Goal: Check status: Check status

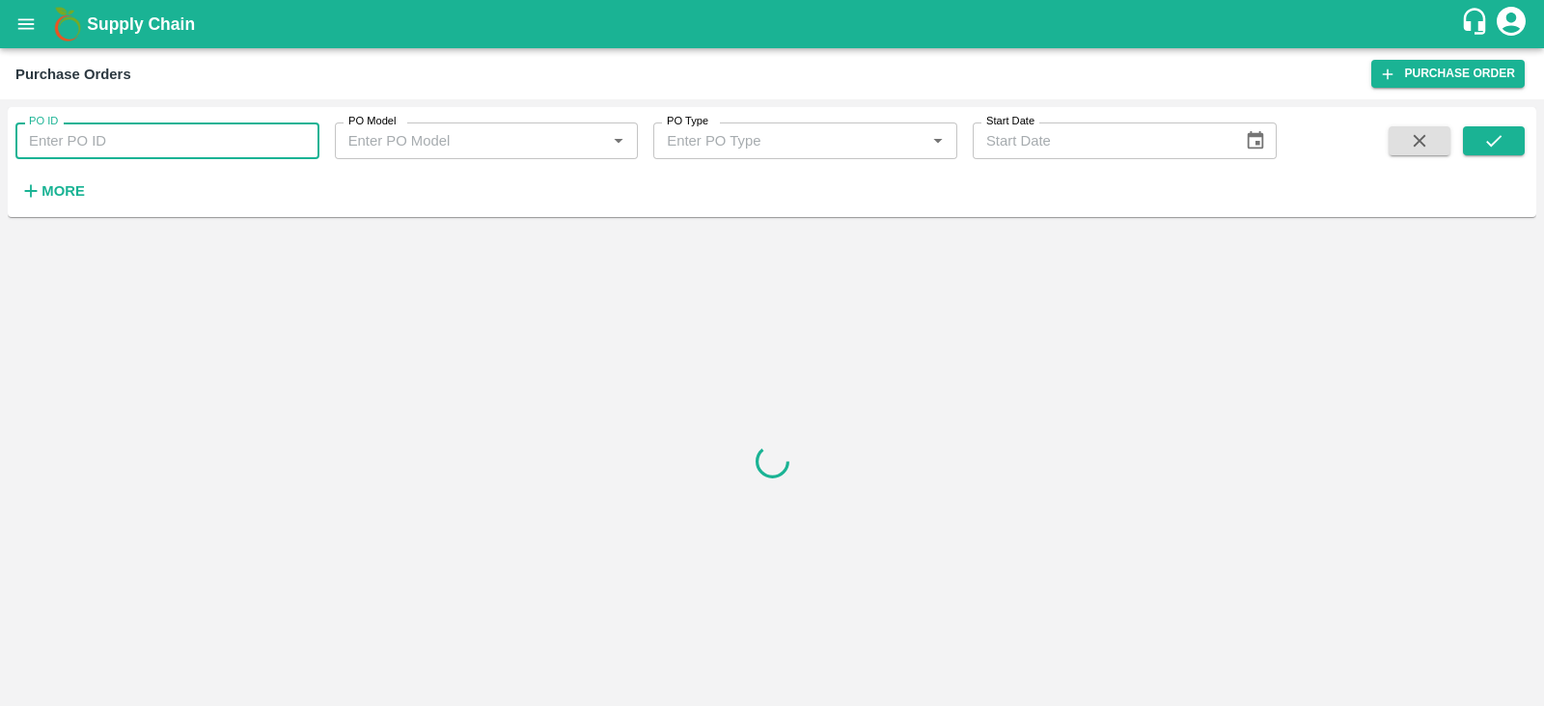
click at [135, 148] on input "PO ID" at bounding box center [167, 141] width 304 height 37
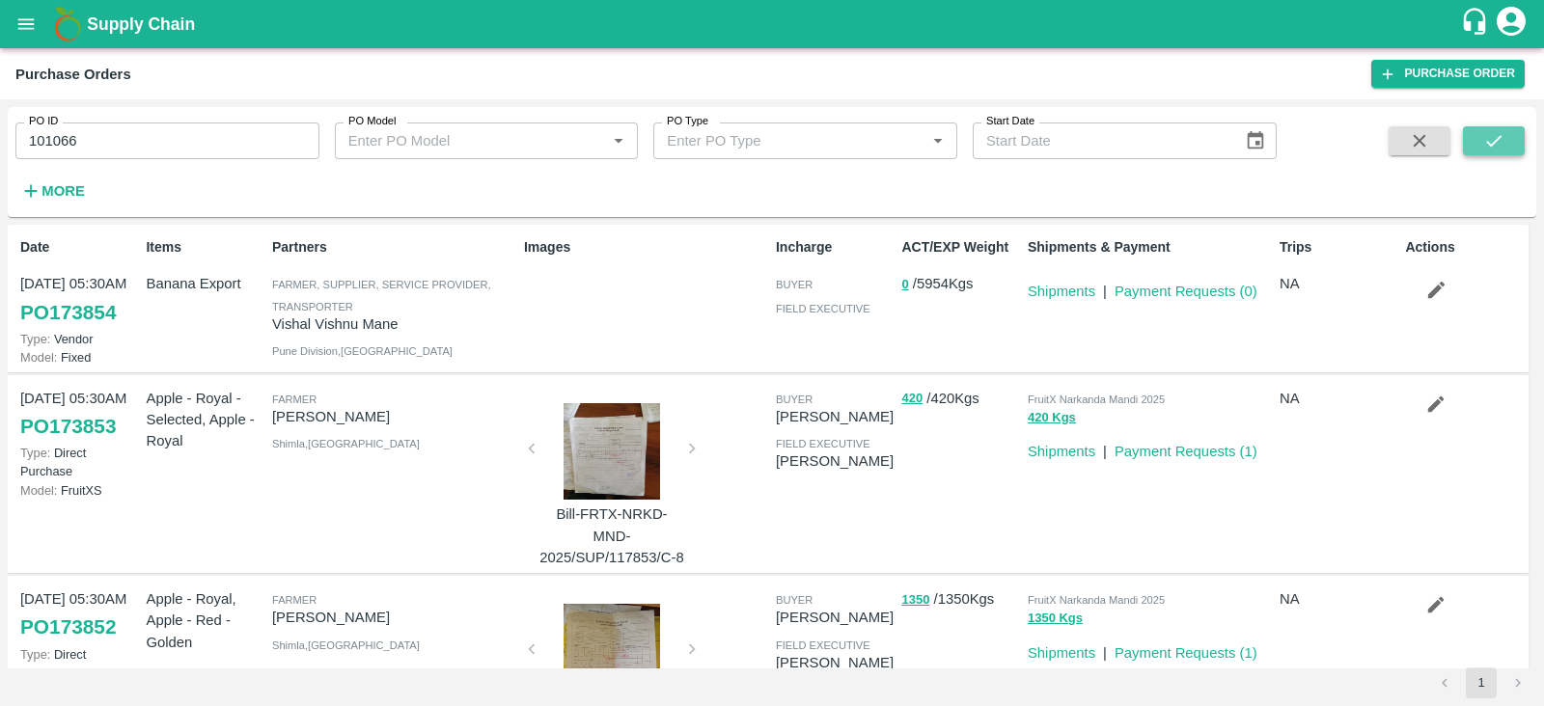
click at [1480, 131] on button "submit" at bounding box center [1494, 140] width 62 height 29
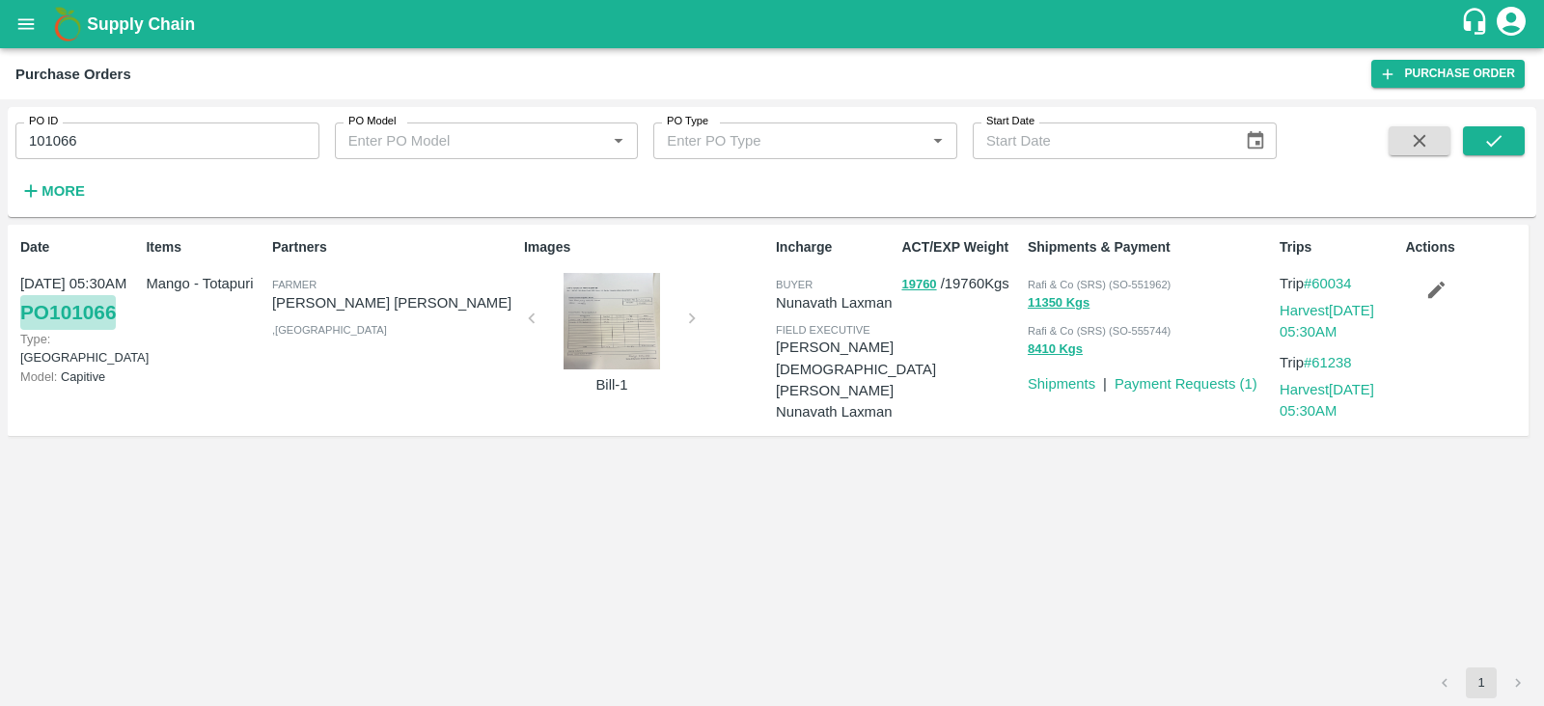
click at [100, 312] on link "PO 101066" at bounding box center [68, 312] width 96 height 35
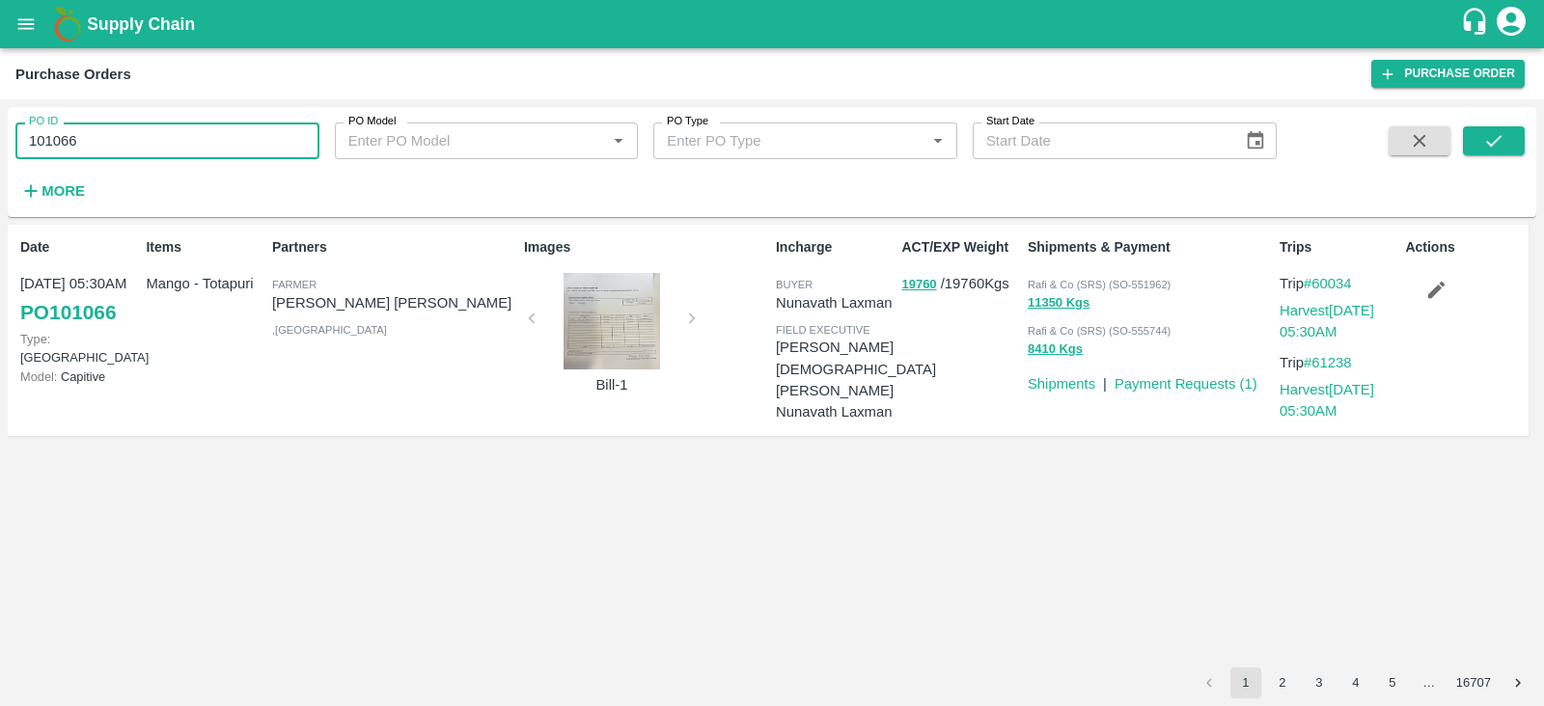
click at [179, 146] on input "101066" at bounding box center [167, 141] width 304 height 37
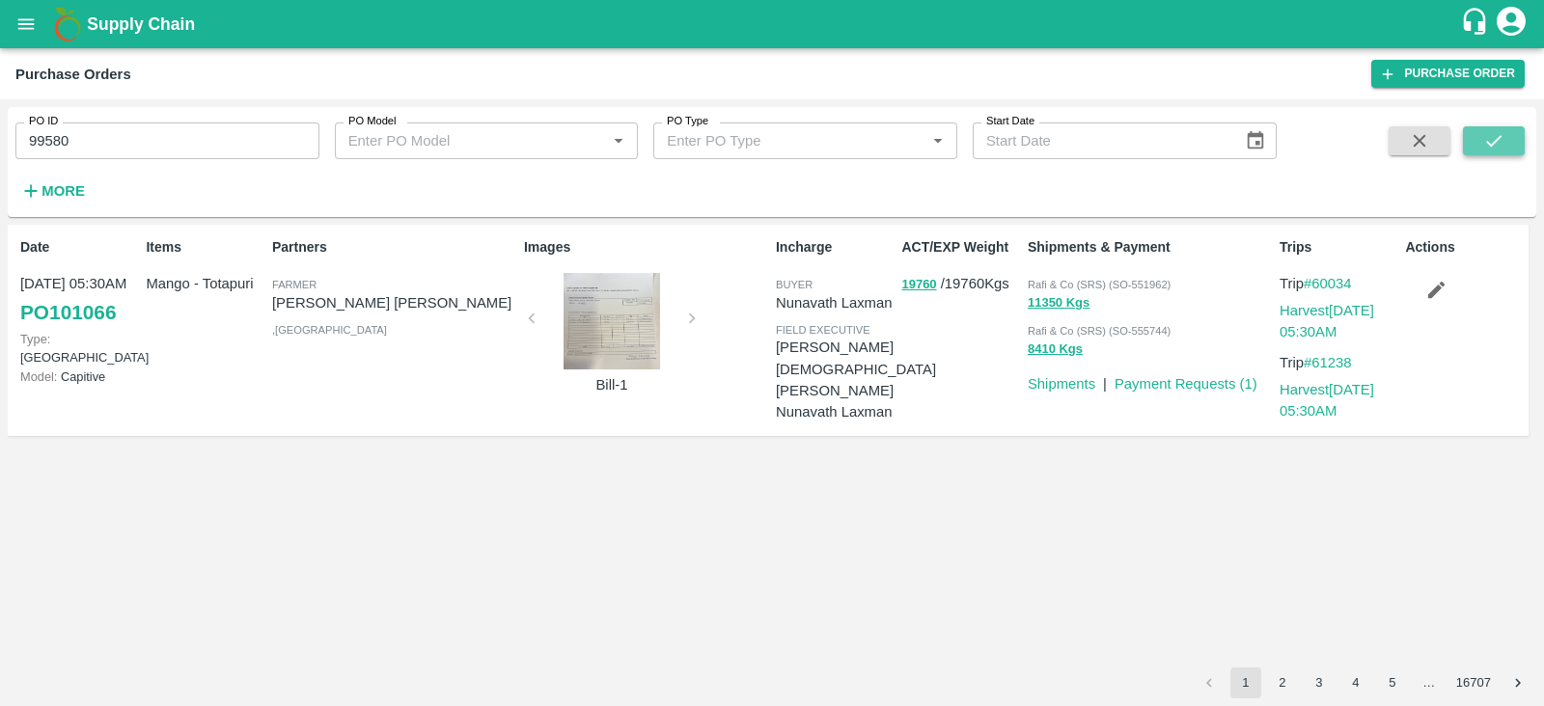
click at [1484, 143] on icon "submit" at bounding box center [1493, 140] width 21 height 21
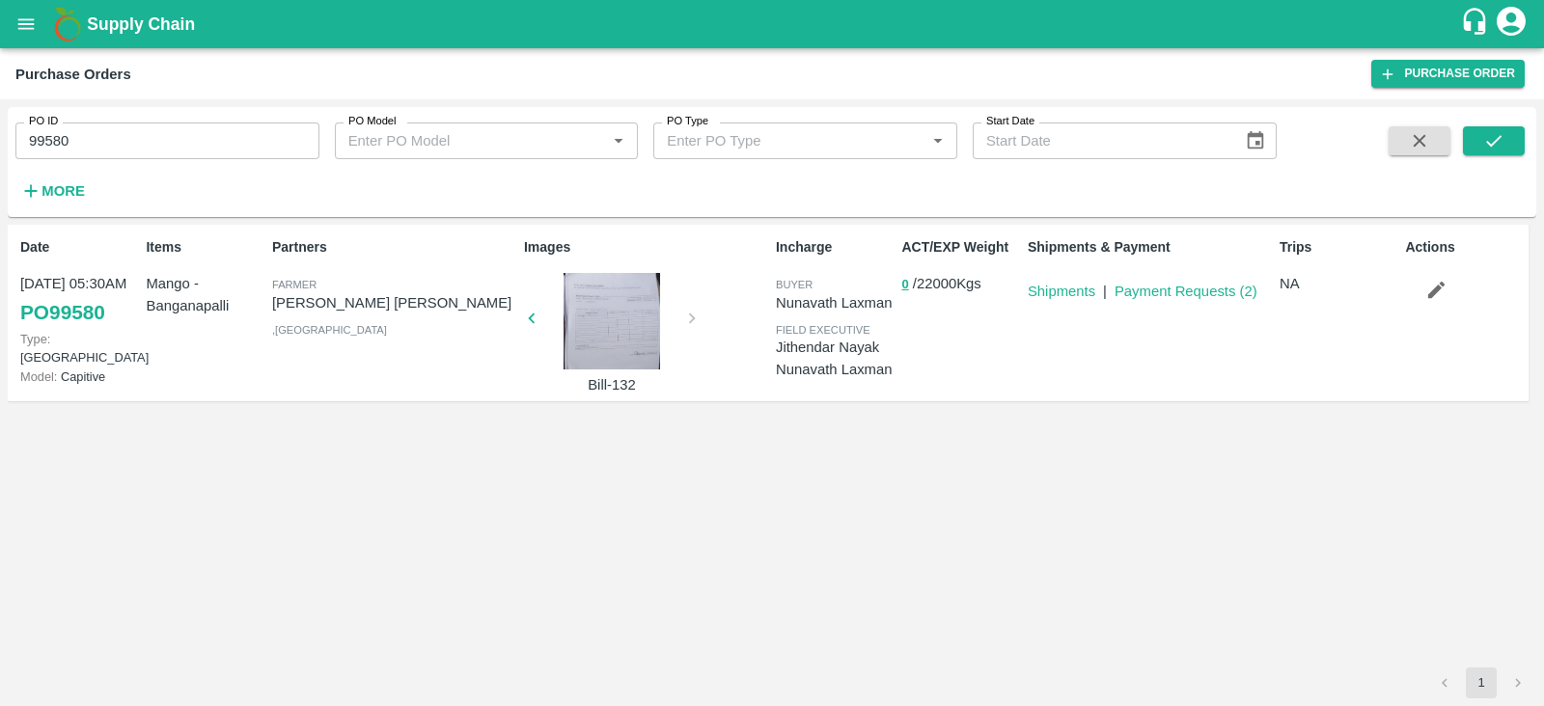
click at [73, 308] on link "PO 99580" at bounding box center [62, 312] width 85 height 35
click at [1200, 293] on link "Payment Requests ( 2 )" at bounding box center [1186, 291] width 143 height 15
click at [114, 151] on input "99580" at bounding box center [167, 141] width 304 height 37
type input "99821"
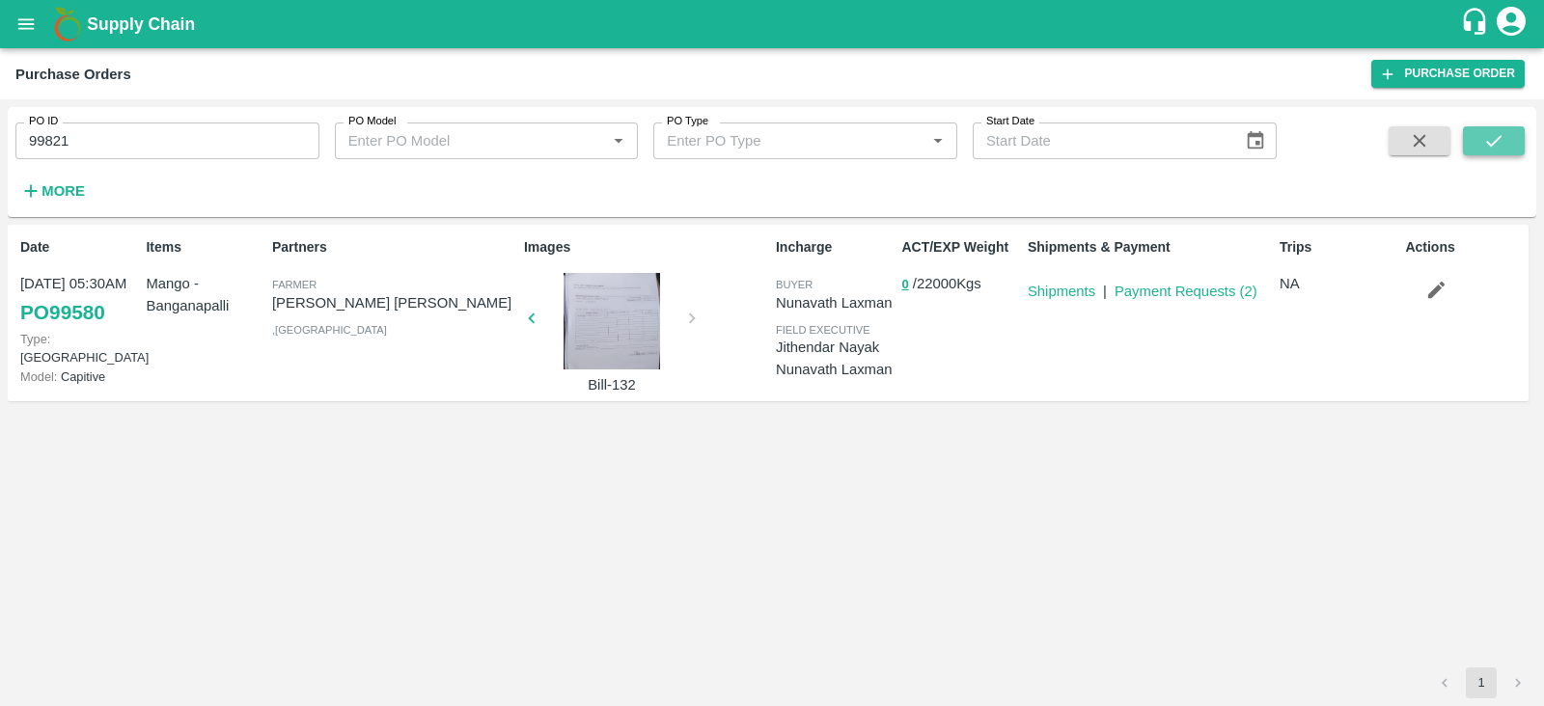
click at [1491, 137] on icon "submit" at bounding box center [1493, 140] width 21 height 21
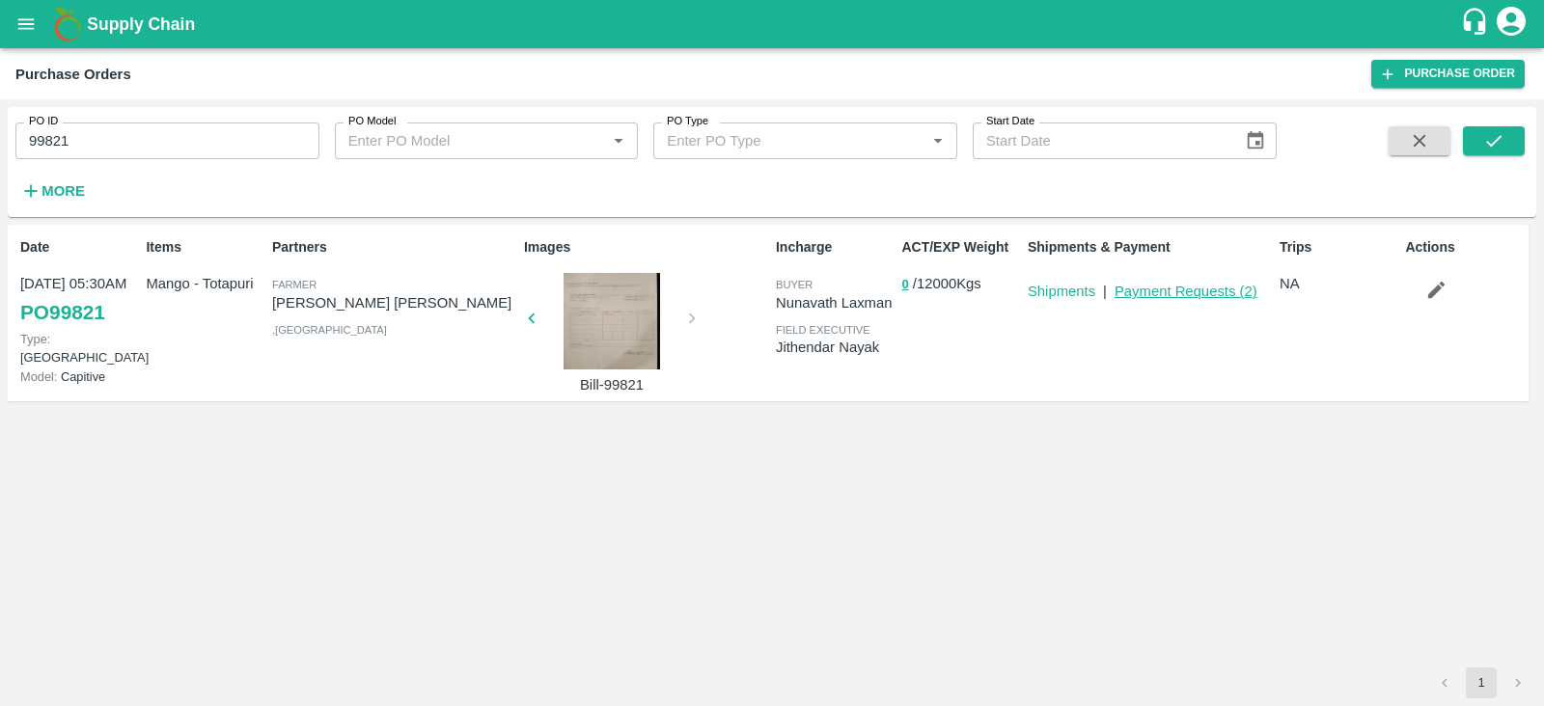
click at [1199, 296] on link "Payment Requests ( 2 )" at bounding box center [1186, 291] width 143 height 15
click at [1165, 296] on link "Payment Requests ( 2 )" at bounding box center [1186, 291] width 143 height 15
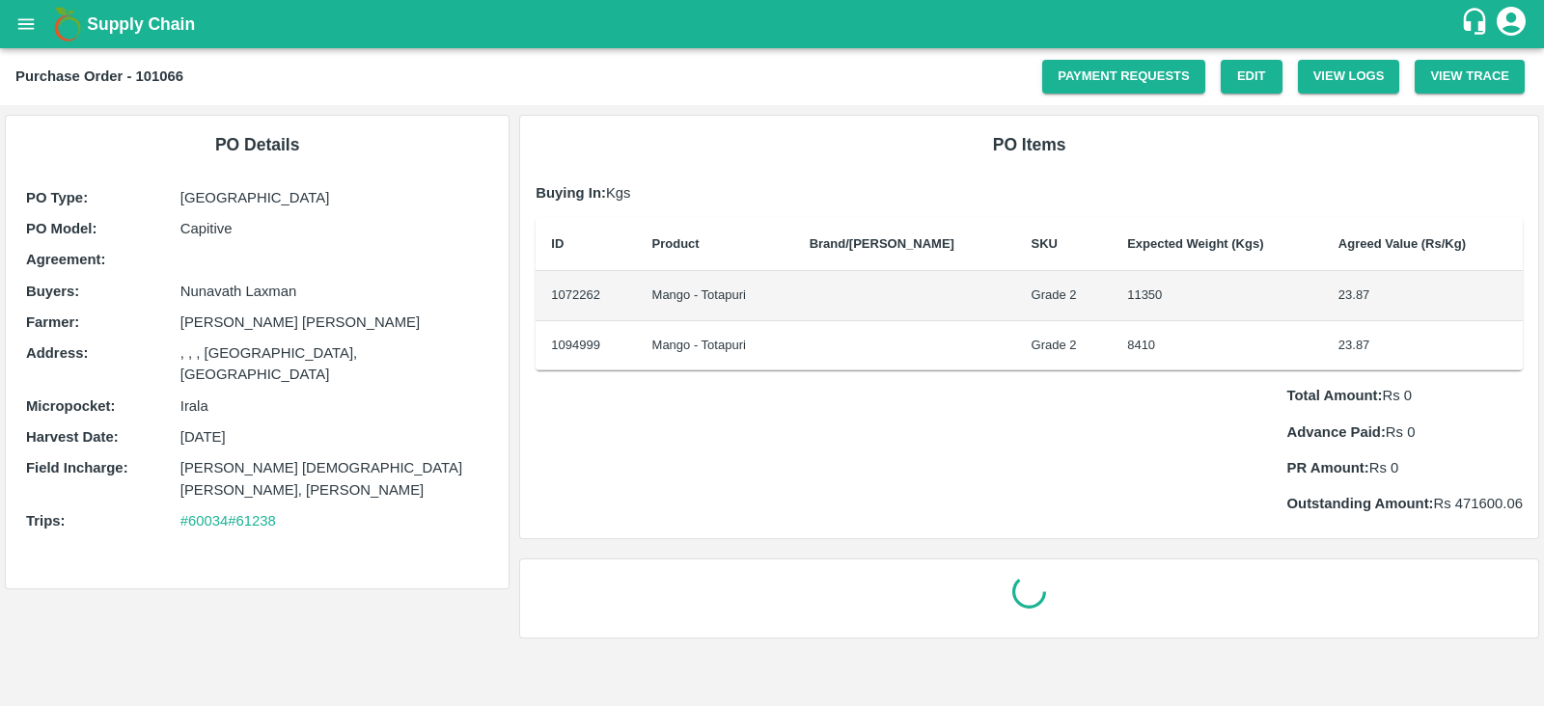
click at [1112, 290] on td "11350" at bounding box center [1217, 296] width 211 height 50
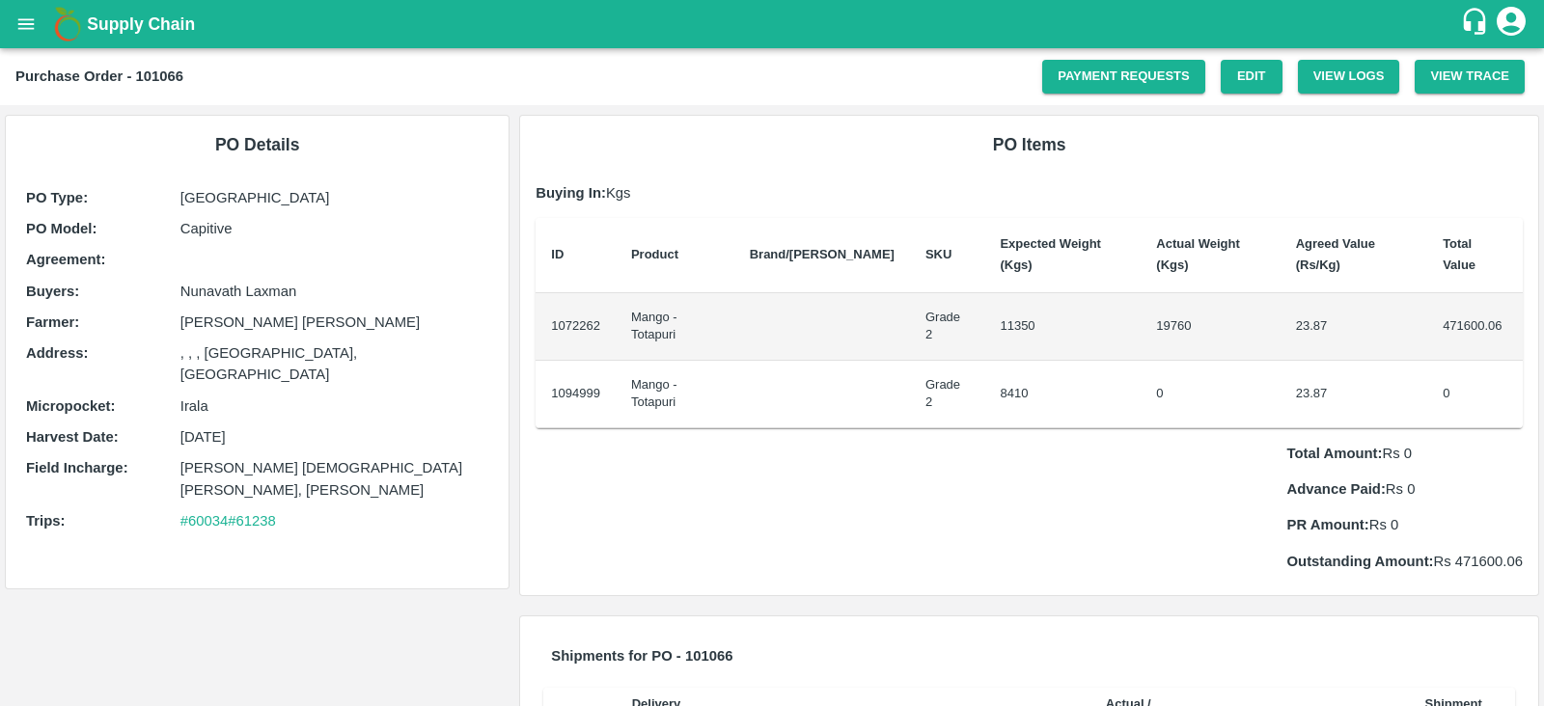
click at [1141, 293] on td "19760" at bounding box center [1210, 327] width 139 height 68
click at [1459, 297] on td "471600.06" at bounding box center [1475, 327] width 96 height 68
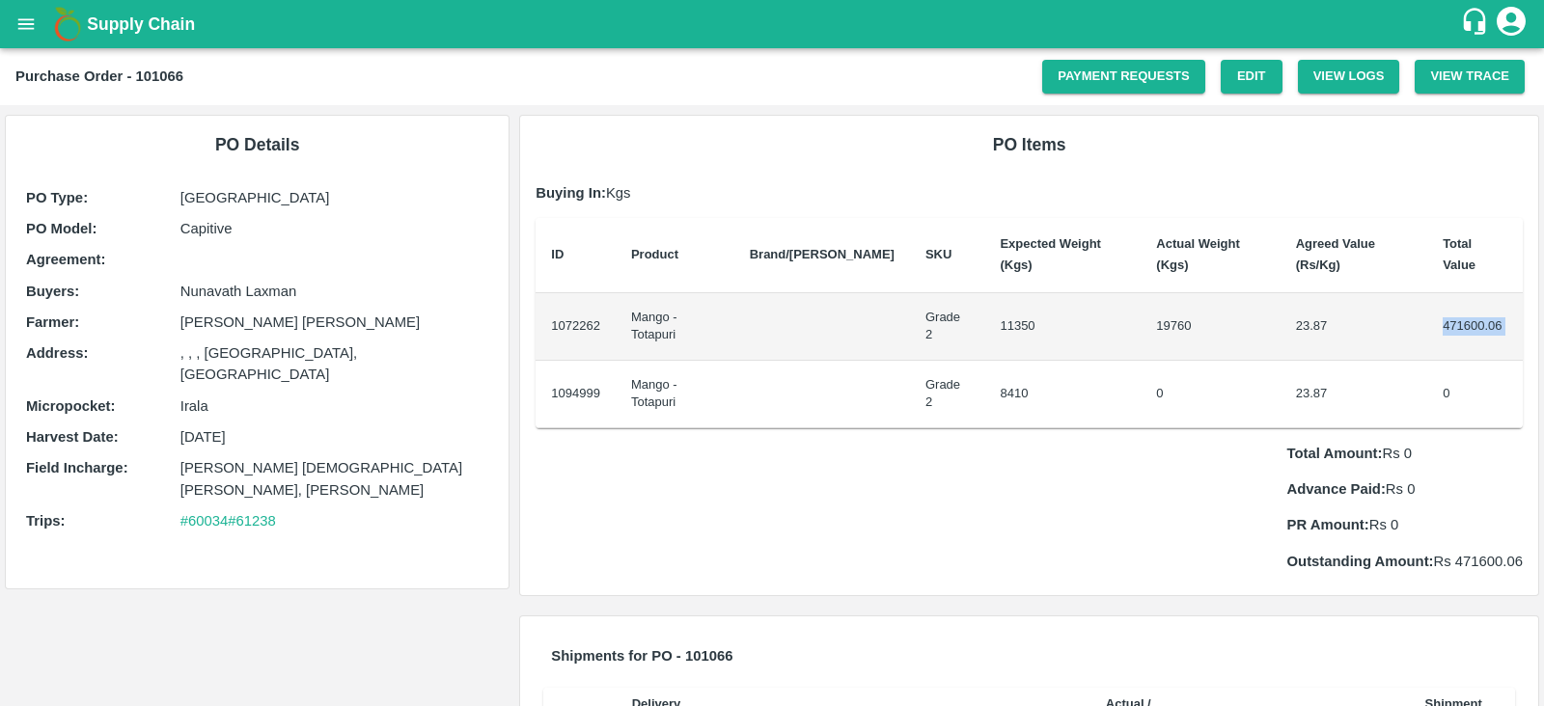
click at [1459, 297] on td "471600.06" at bounding box center [1475, 327] width 96 height 68
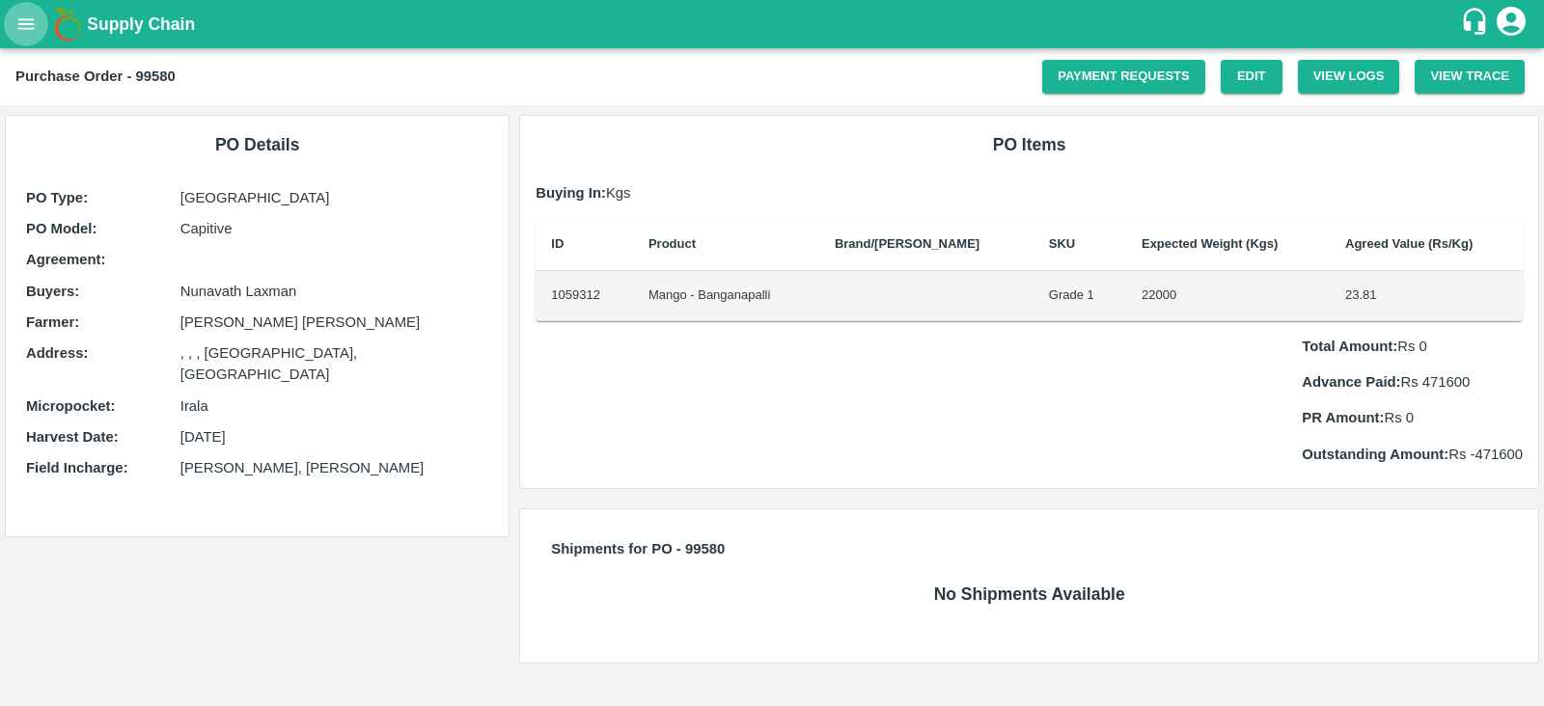
click at [27, 21] on icon "open drawer" at bounding box center [25, 24] width 21 height 21
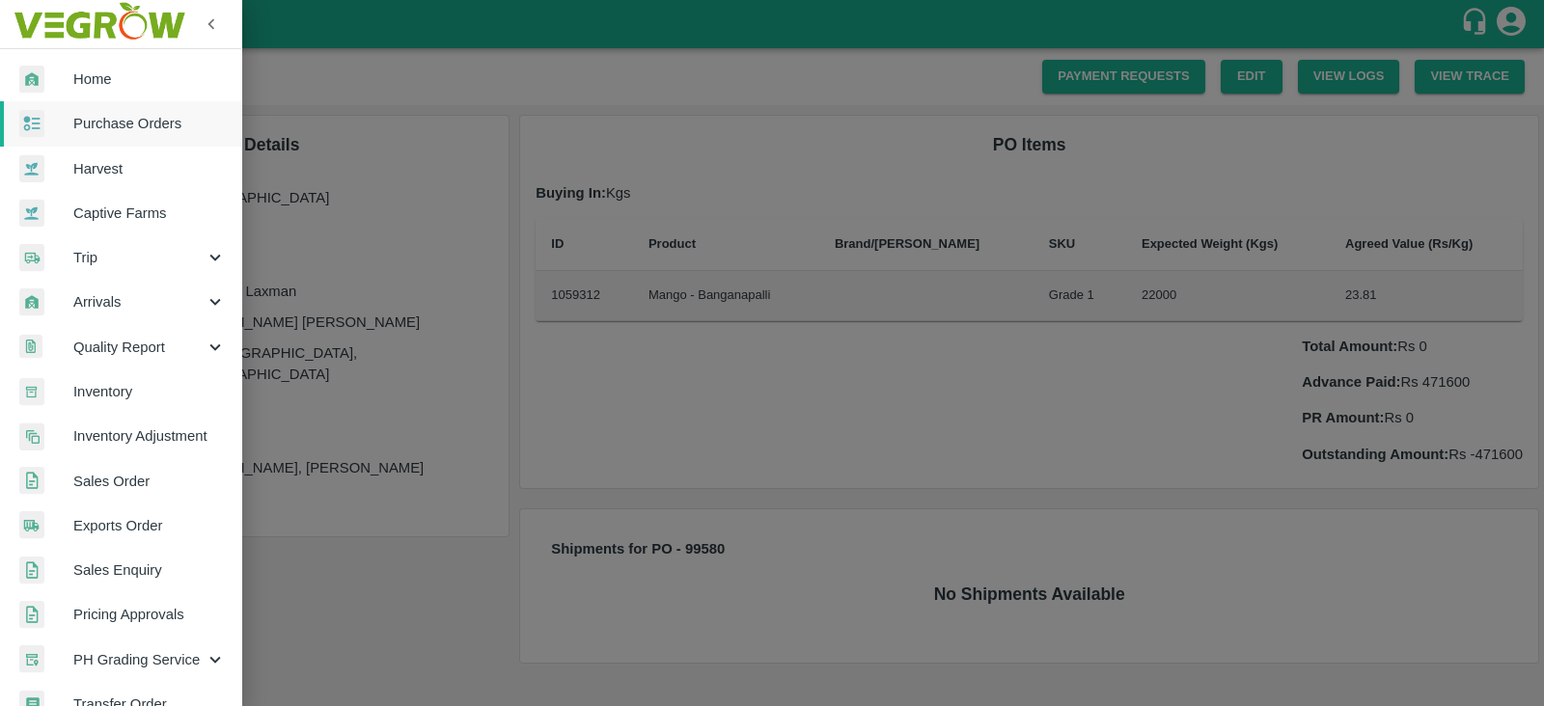
click at [105, 131] on span "Purchase Orders" at bounding box center [149, 123] width 152 height 21
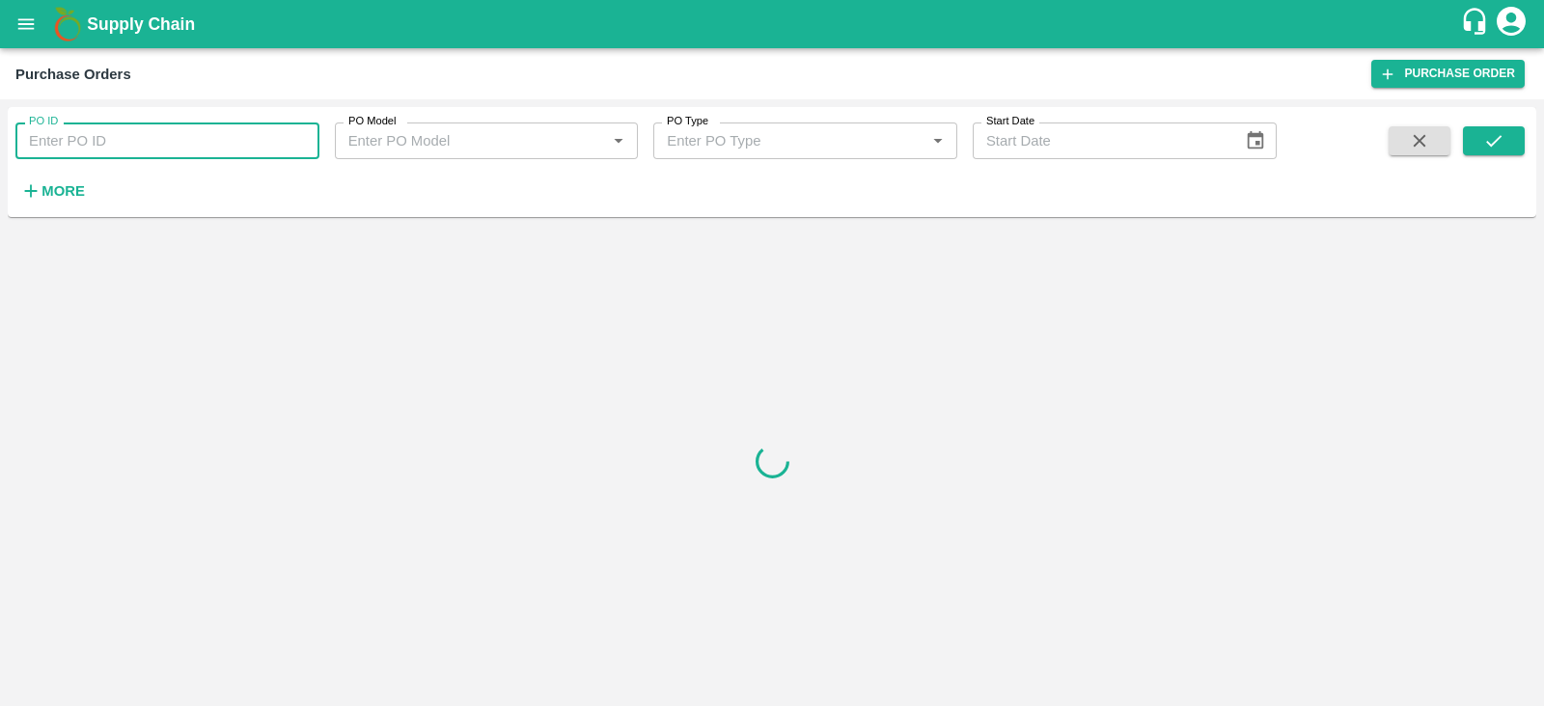
click at [218, 139] on input "PO ID" at bounding box center [167, 141] width 304 height 37
type input "152698"
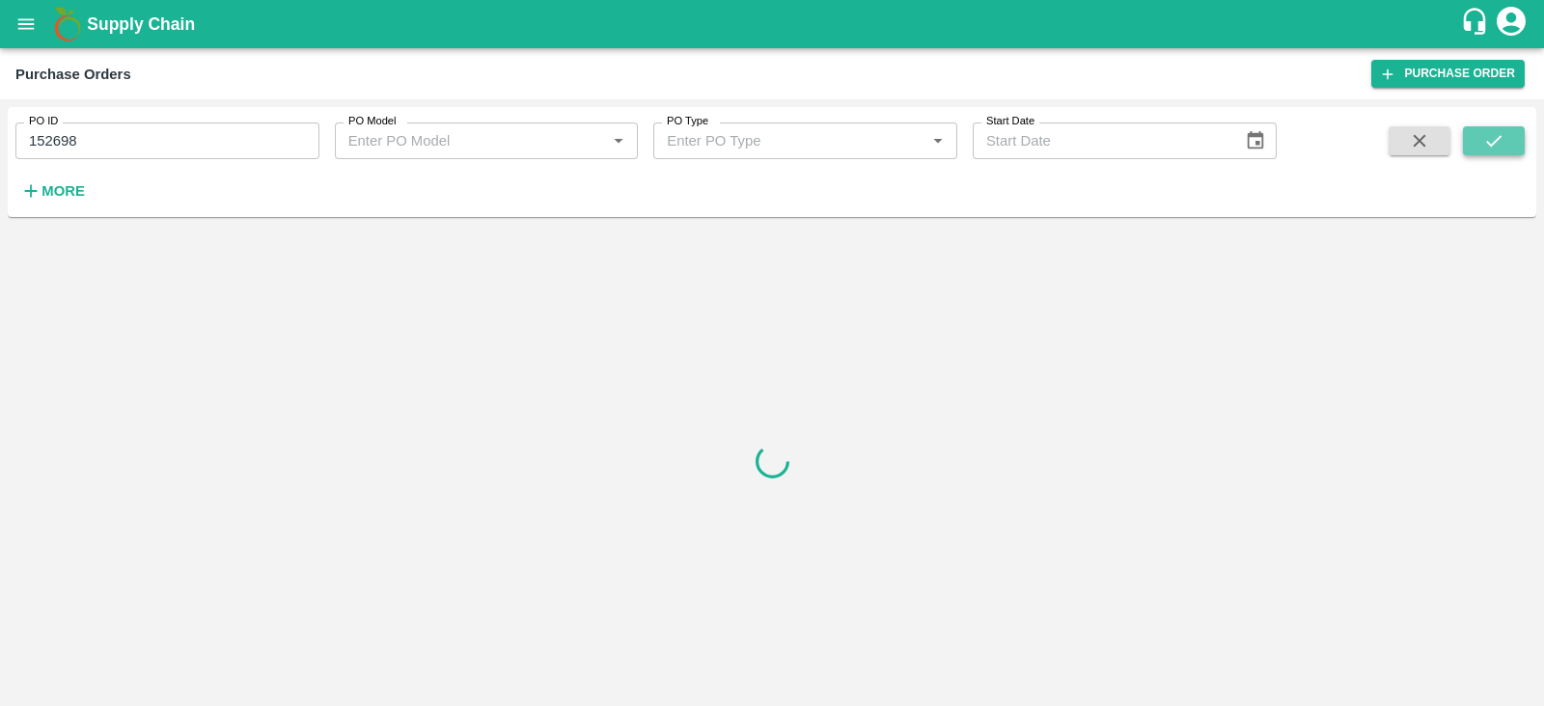
click at [1489, 148] on icon "submit" at bounding box center [1493, 140] width 21 height 21
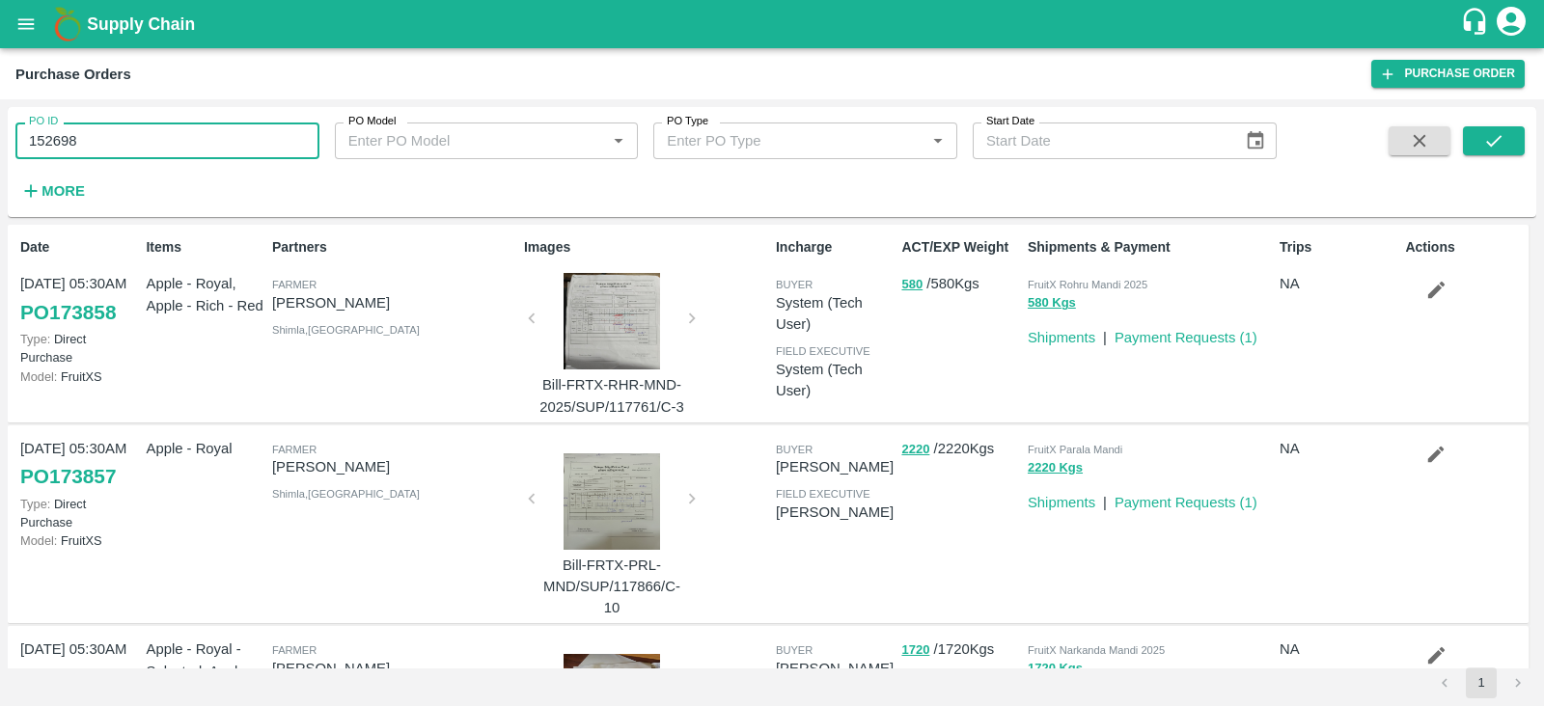
click at [94, 141] on input "152698" at bounding box center [167, 141] width 304 height 37
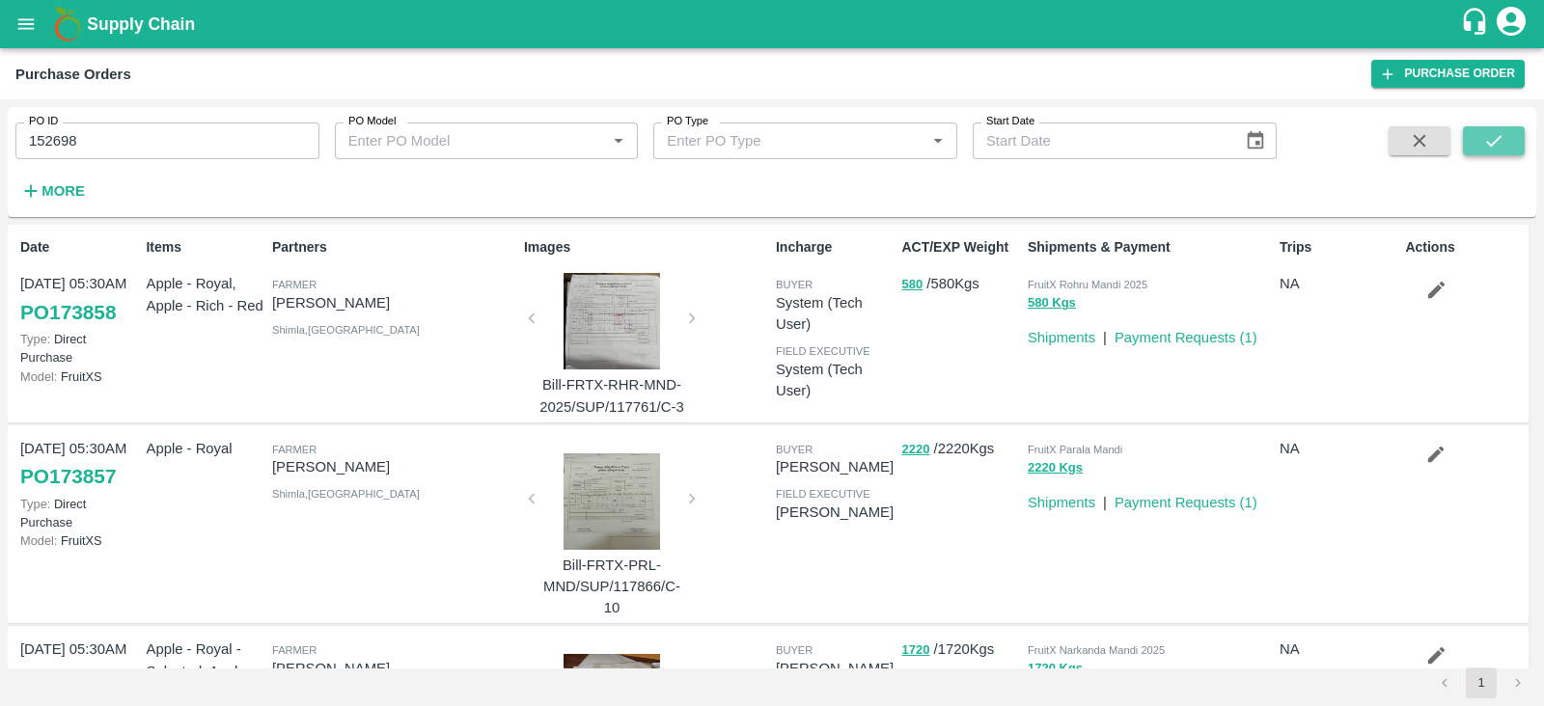
click at [1505, 147] on button "submit" at bounding box center [1494, 140] width 62 height 29
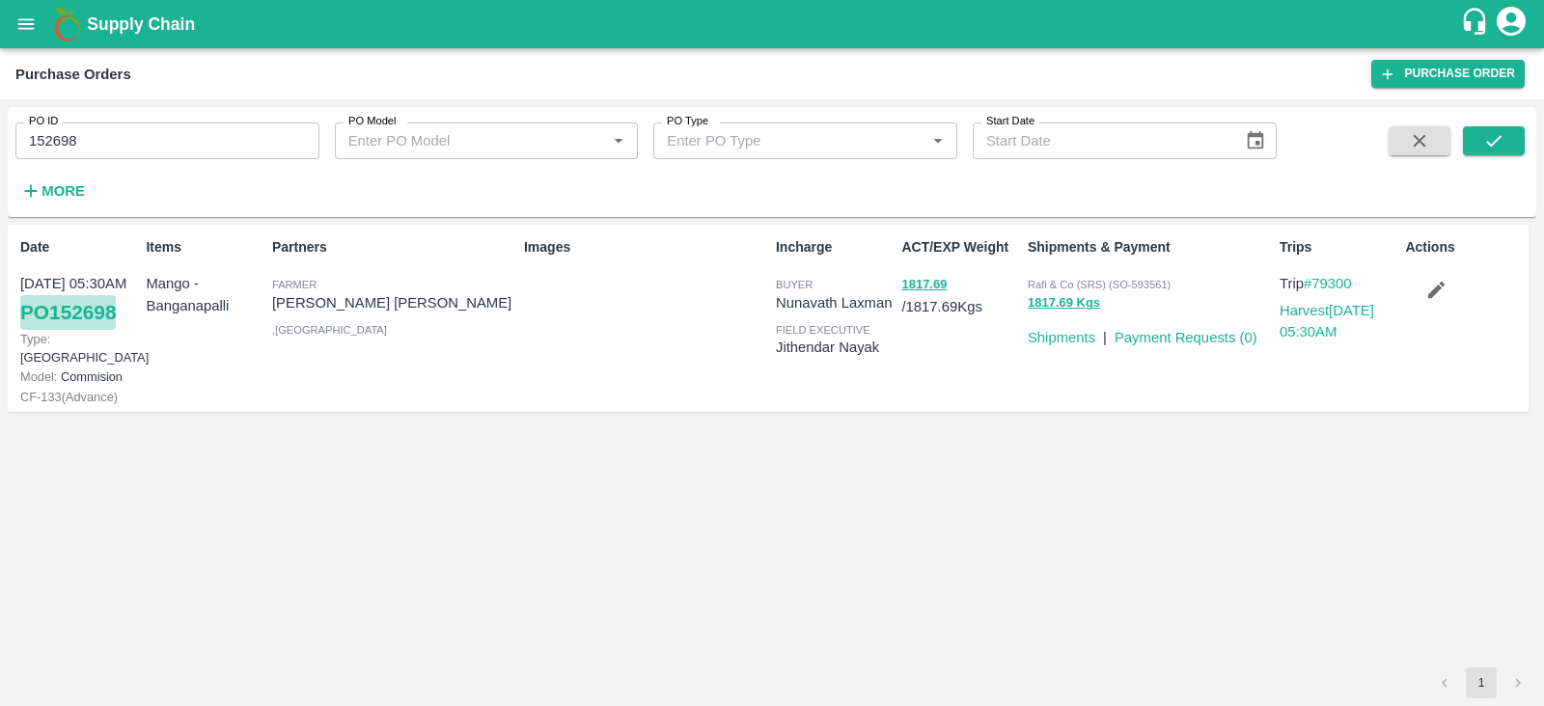
click at [74, 306] on link "PO 152698" at bounding box center [68, 312] width 96 height 35
